Goal: Download file/media

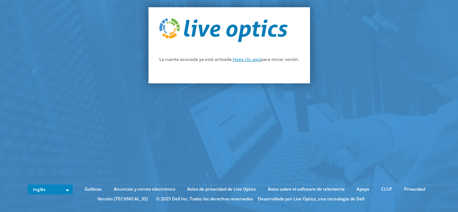
click at [243, 60] on font "Haga clic aquí" at bounding box center [247, 59] width 28 height 6
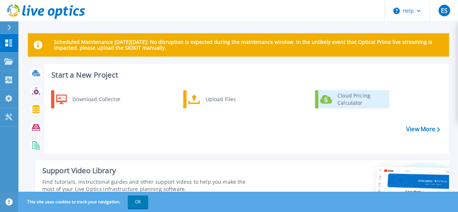
click at [352, 101] on div "Cloud Pricing Calculator" at bounding box center [361, 99] width 54 height 14
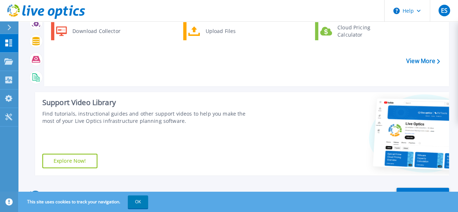
scroll to position [72, 0]
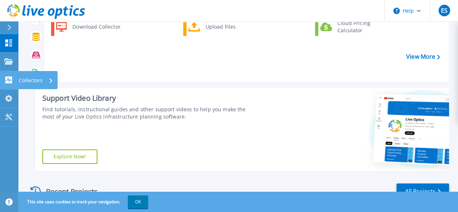
click at [13, 83] on div "Collectors" at bounding box center [23, 79] width 38 height 7
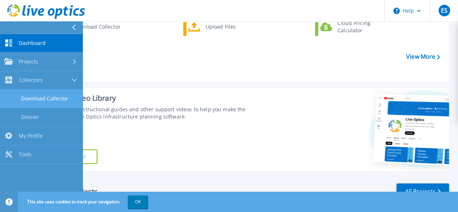
click at [49, 101] on link "Download Collector" at bounding box center [41, 98] width 83 height 18
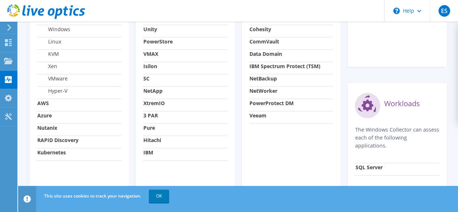
scroll to position [367, 0]
